Goal: Transaction & Acquisition: Purchase product/service

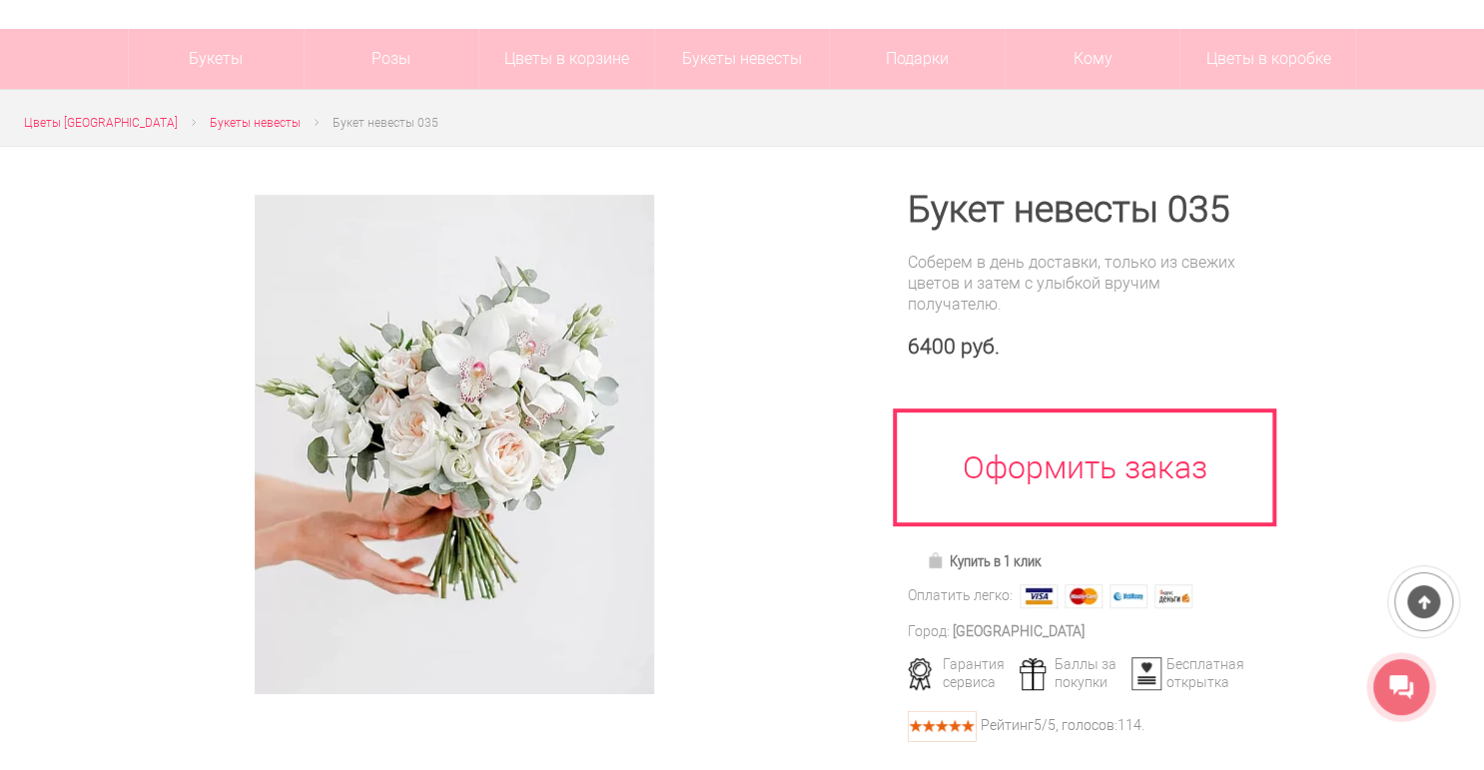
scroll to position [160, 0]
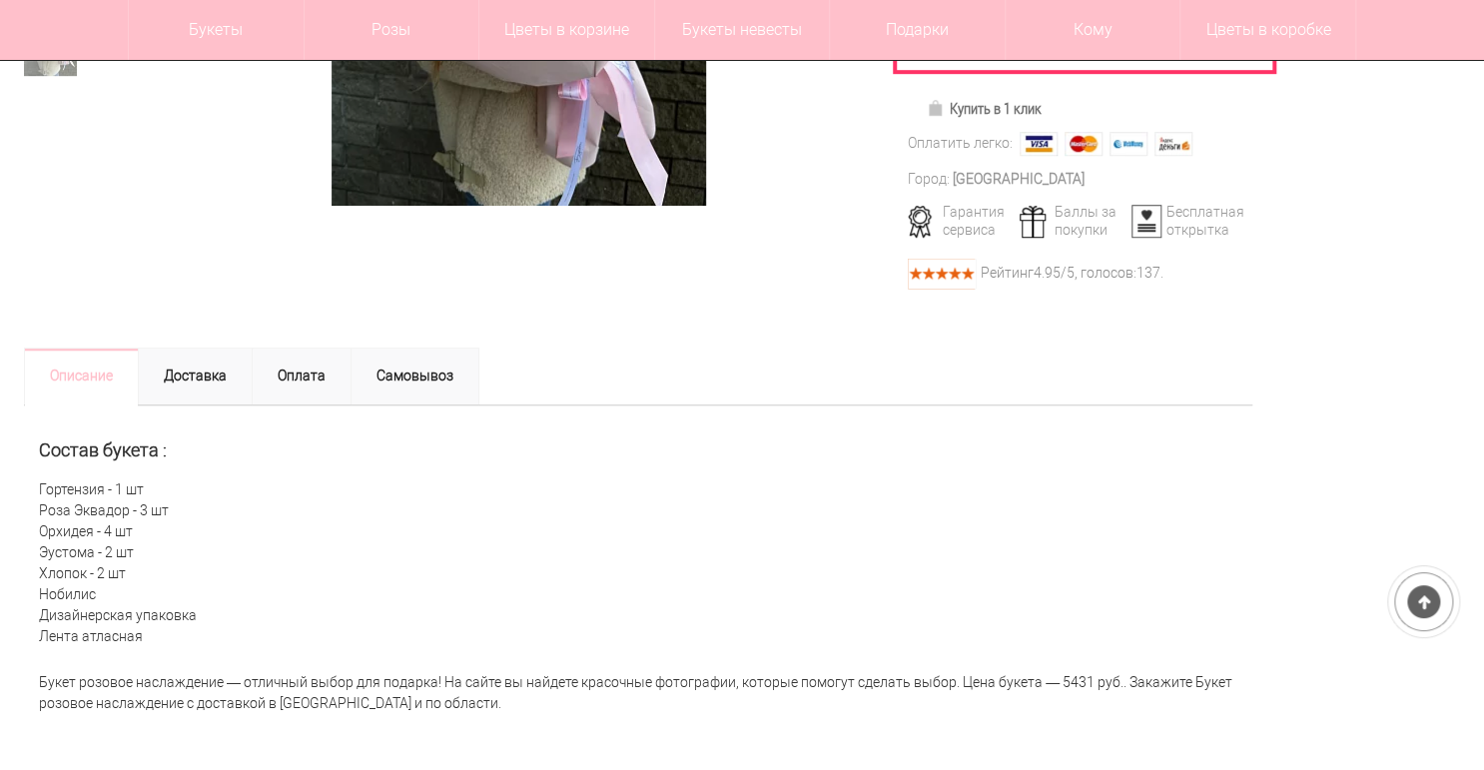
scroll to position [639, 0]
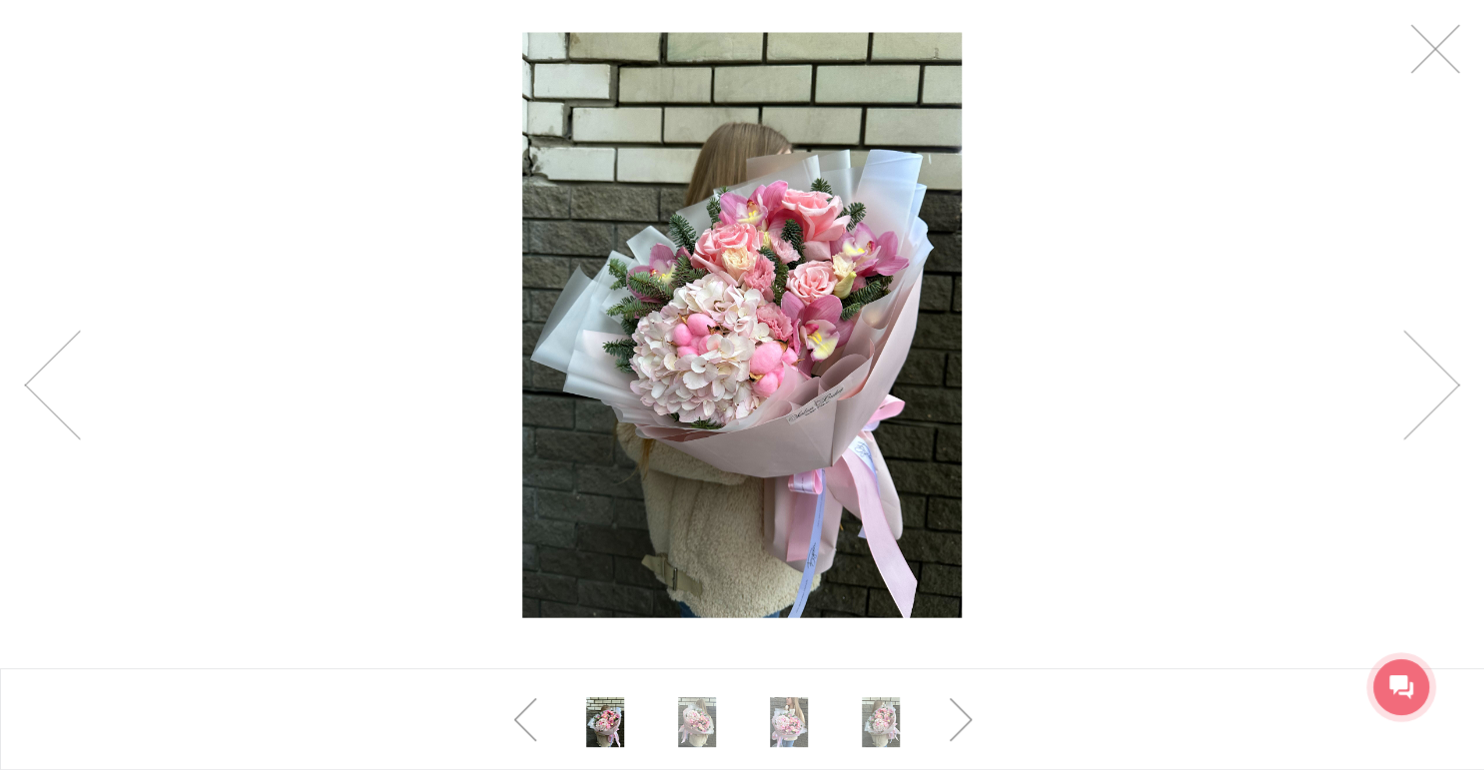
scroll to position [1506, 0]
click at [1425, 56] on link at bounding box center [1435, 49] width 50 height 50
